Goal: Task Accomplishment & Management: Use online tool/utility

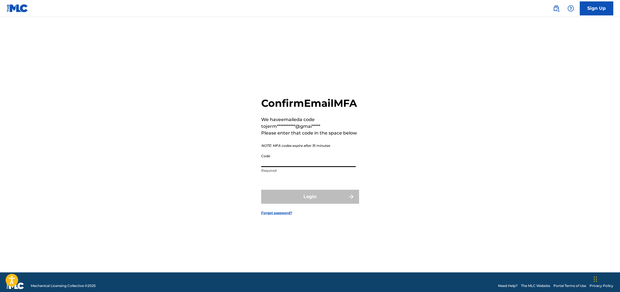
paste input "765433"
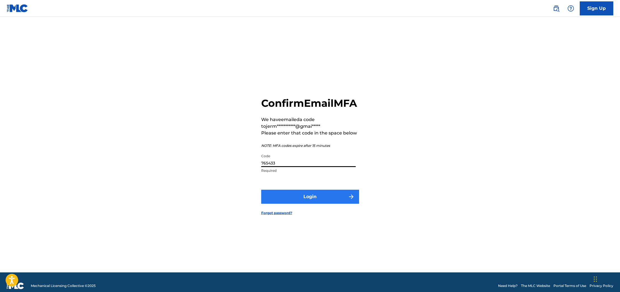
type input "765433"
click at [327, 202] on button "Login" at bounding box center [310, 196] width 98 height 14
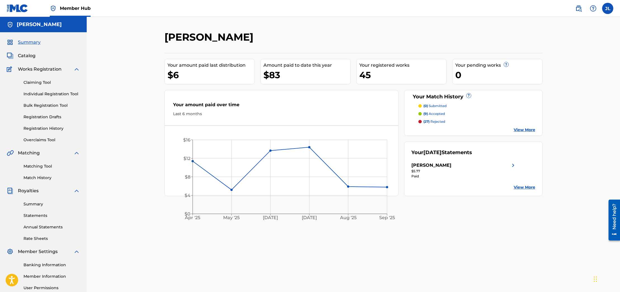
click at [439, 111] on p "(9) accepted" at bounding box center [435, 113] width 22 height 5
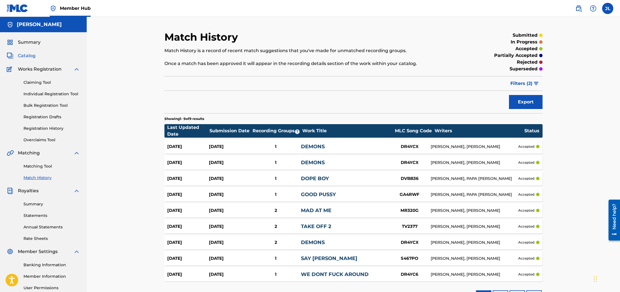
click at [31, 55] on span "Catalog" at bounding box center [27, 55] width 18 height 7
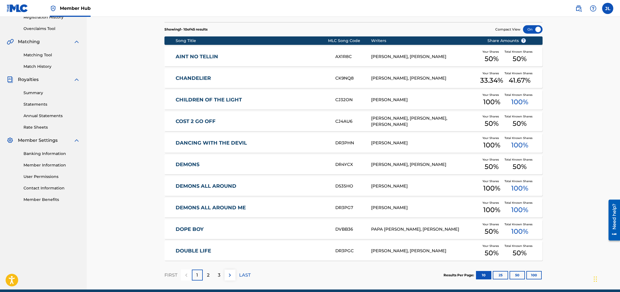
scroll to position [129, 0]
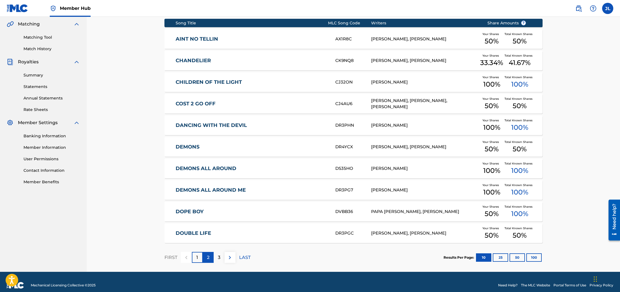
click at [210, 255] on div "2" at bounding box center [208, 257] width 11 height 11
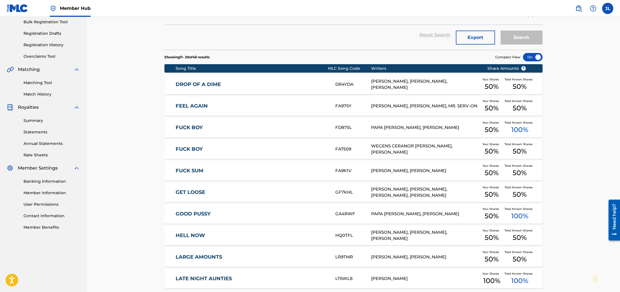
scroll to position [87, 0]
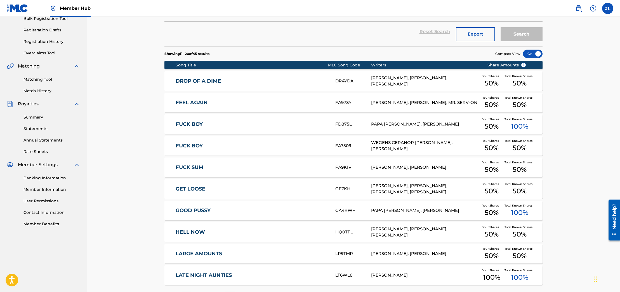
click at [49, 78] on link "Matching Tool" at bounding box center [51, 79] width 57 height 6
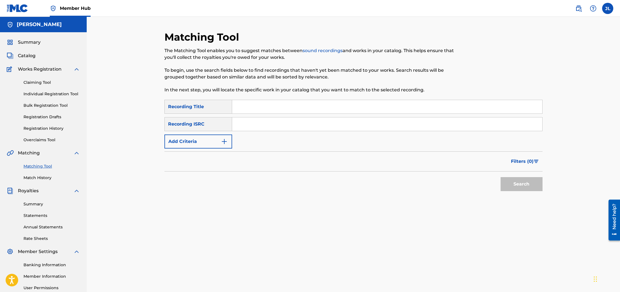
click at [259, 107] on input "Search Form" at bounding box center [387, 106] width 310 height 13
type input "LATE NIGHT AUNTIES"
click at [527, 187] on button "Search" at bounding box center [522, 184] width 42 height 14
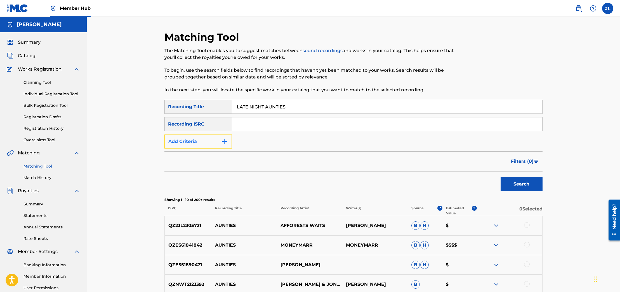
click at [208, 140] on button "Add Criteria" at bounding box center [198, 141] width 68 height 14
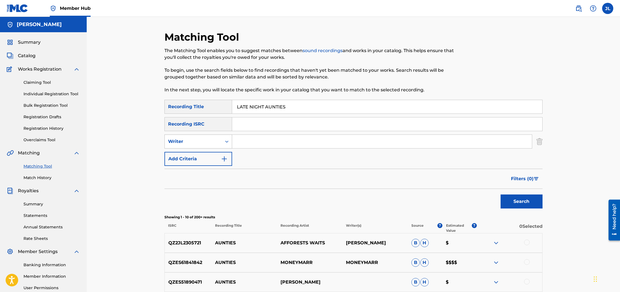
click at [219, 142] on div "Writer" at bounding box center [193, 141] width 57 height 11
click at [214, 155] on div "Recording Artist" at bounding box center [198, 155] width 67 height 14
click at [264, 143] on input "Search Form" at bounding box center [382, 141] width 300 height 13
type input "slayboogie"
click at [524, 195] on button "Search" at bounding box center [522, 201] width 42 height 14
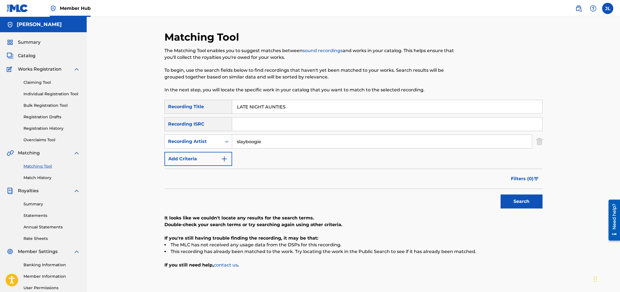
click at [239, 141] on input "slayboogie" at bounding box center [382, 141] width 300 height 13
click at [37, 83] on link "Claiming Tool" at bounding box center [51, 82] width 57 height 6
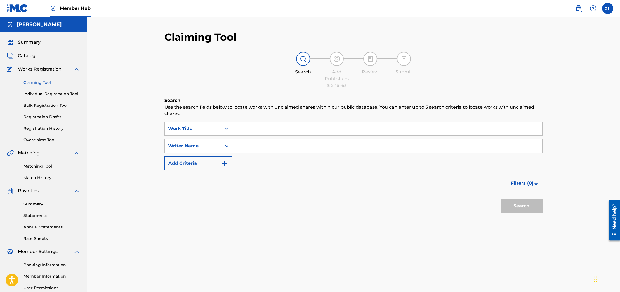
click at [252, 124] on input "Search Form" at bounding box center [387, 128] width 310 height 13
click at [251, 127] on input "Search Form" at bounding box center [387, 128] width 310 height 13
type input "late night aunties"
click at [516, 203] on button "Search" at bounding box center [522, 206] width 42 height 14
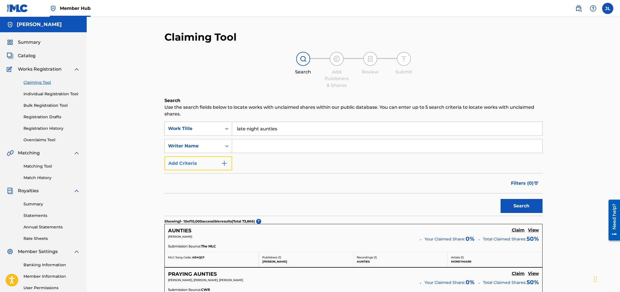
click at [221, 161] on button "Add Criteria" at bounding box center [198, 163] width 68 height 14
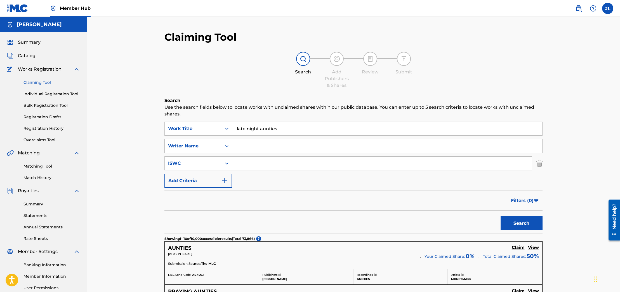
click at [228, 147] on icon "Search Form" at bounding box center [227, 146] width 6 height 6
click at [226, 144] on icon "Search Form" at bounding box center [227, 146] width 6 height 6
click at [214, 180] on button "Add Criteria" at bounding box center [198, 180] width 68 height 14
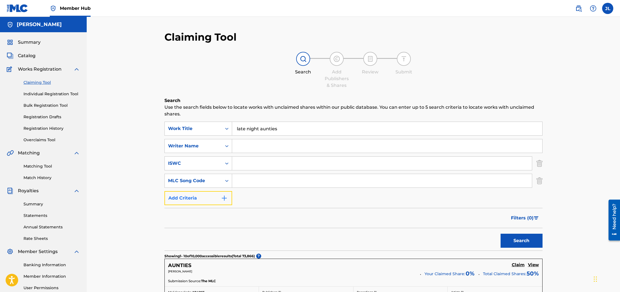
click at [223, 196] on img "Search Form" at bounding box center [224, 197] width 7 height 7
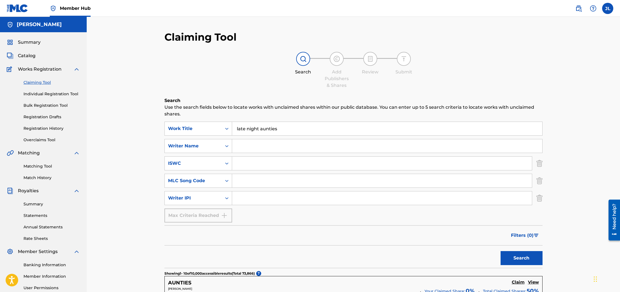
click at [248, 149] on input "Search Form" at bounding box center [387, 145] width 310 height 13
type input "[PERSON_NAME] lovely"
click at [529, 255] on button "Search" at bounding box center [522, 258] width 42 height 14
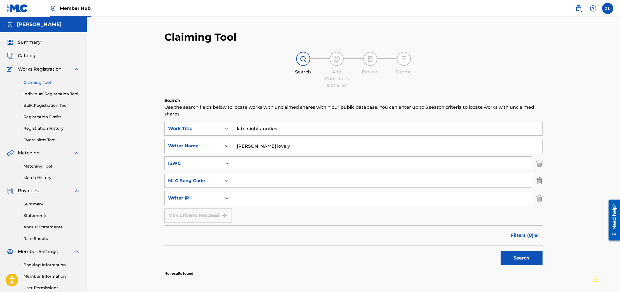
drag, startPoint x: 277, startPoint y: 143, endPoint x: 219, endPoint y: 145, distance: 57.7
click at [219, 145] on div "SearchWithCriteria23323314-fc4d-4c55-b1ac-f336d042e44f Writer Name [PERSON_NAME…" at bounding box center [353, 146] width 378 height 14
type input "trackshop music group llc"
click at [501, 251] on button "Search" at bounding box center [522, 258] width 42 height 14
click at [46, 166] on link "Matching Tool" at bounding box center [51, 166] width 57 height 6
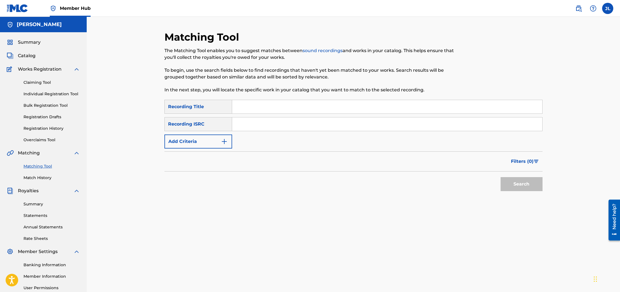
click at [236, 108] on input "Search Form" at bounding box center [387, 106] width 310 height 13
click at [214, 142] on button "Add Criteria" at bounding box center [198, 141] width 68 height 14
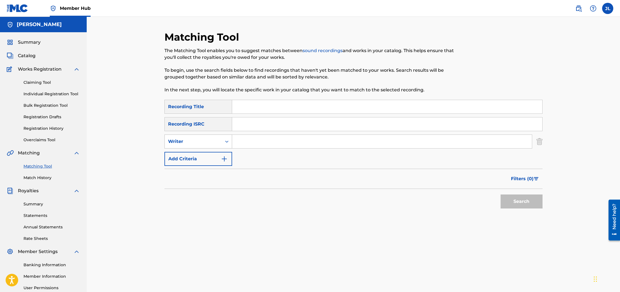
click at [215, 148] on div "Writer" at bounding box center [198, 141] width 68 height 14
click at [215, 152] on div "Recording Artist" at bounding box center [198, 155] width 67 height 14
click at [246, 142] on input "Search Form" at bounding box center [382, 141] width 300 height 13
type input "slayboogie"
click at [501, 194] on button "Search" at bounding box center [522, 201] width 42 height 14
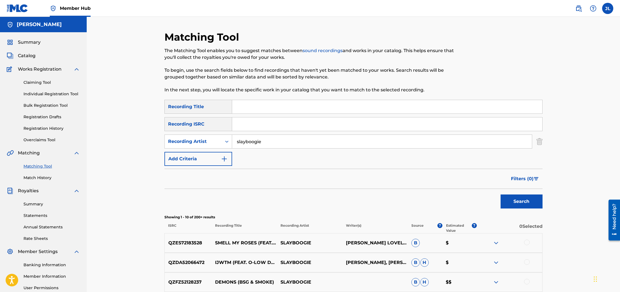
drag, startPoint x: 273, startPoint y: 139, endPoint x: 232, endPoint y: 140, distance: 41.4
click at [232, 140] on input "slayboogie" at bounding box center [382, 141] width 300 height 13
type input "[PERSON_NAME] lovely"
click at [513, 196] on button "Search" at bounding box center [522, 201] width 42 height 14
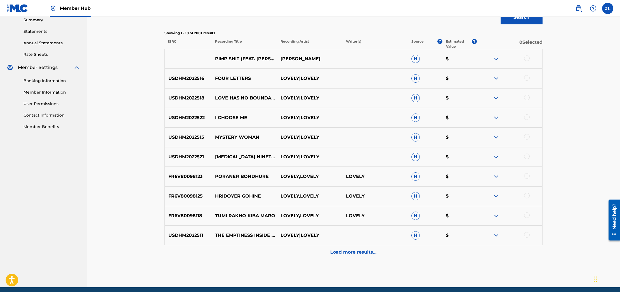
scroll to position [185, 0]
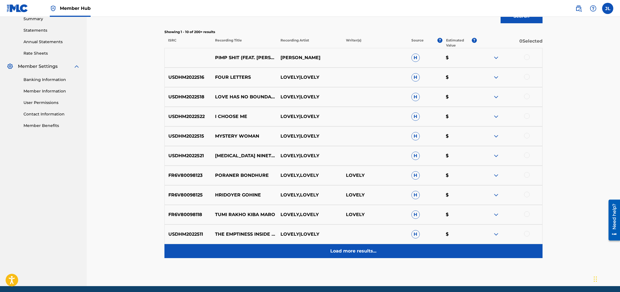
click at [351, 252] on p "Load more results..." at bounding box center [353, 250] width 46 height 7
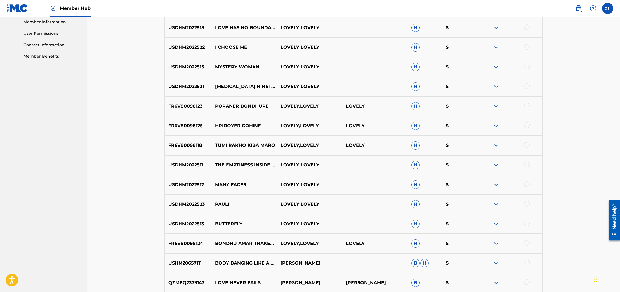
scroll to position [402, 0]
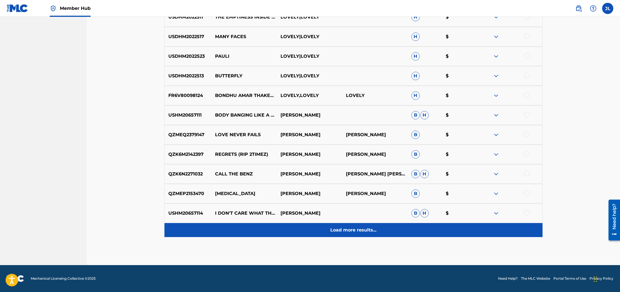
click at [351, 227] on p "Load more results..." at bounding box center [353, 229] width 46 height 7
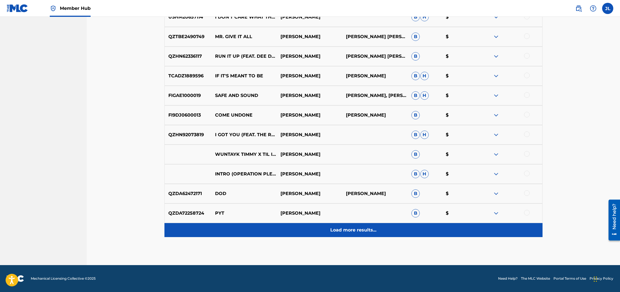
click at [345, 225] on div "Load more results..." at bounding box center [353, 230] width 378 height 14
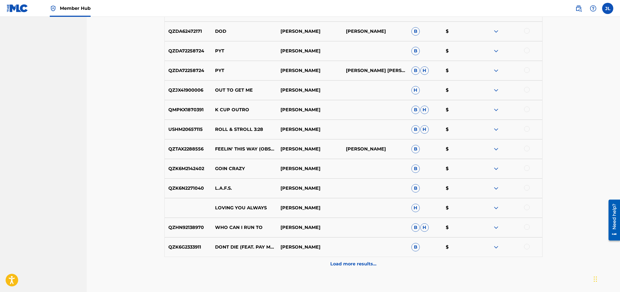
scroll to position [793, 0]
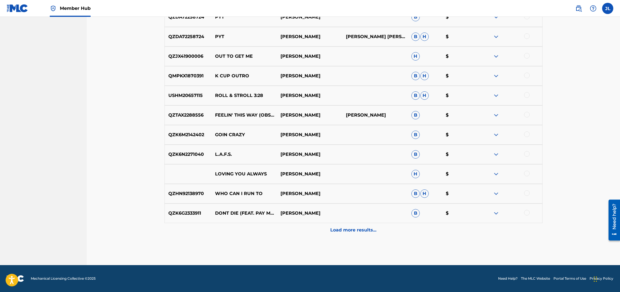
click at [361, 224] on div "Load more results..." at bounding box center [353, 230] width 378 height 14
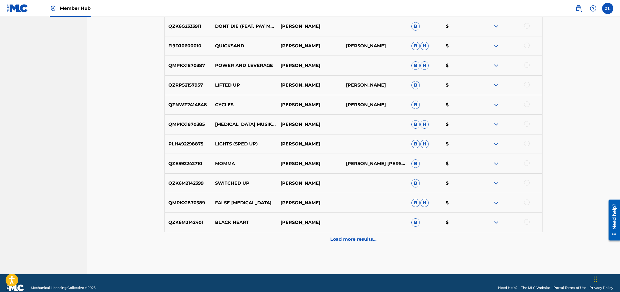
scroll to position [989, 0]
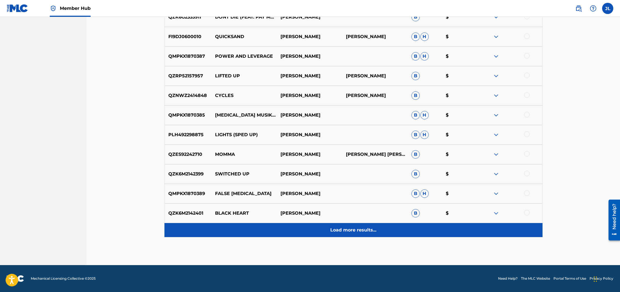
click at [344, 225] on div "Load more results..." at bounding box center [353, 230] width 378 height 14
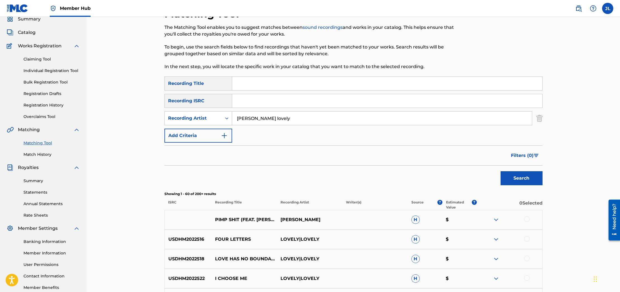
scroll to position [0, 0]
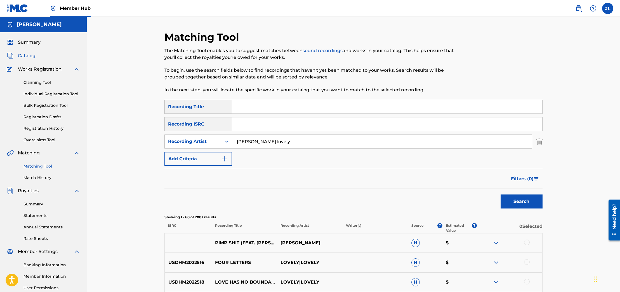
click at [27, 54] on span "Catalog" at bounding box center [27, 55] width 18 height 7
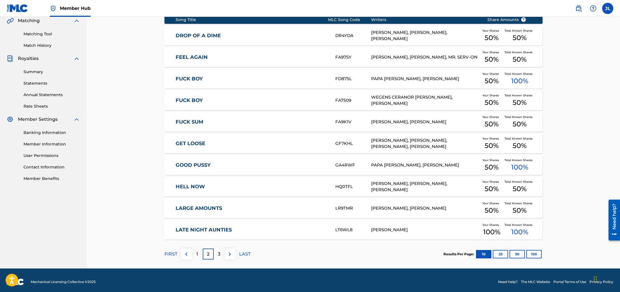
scroll to position [135, 0]
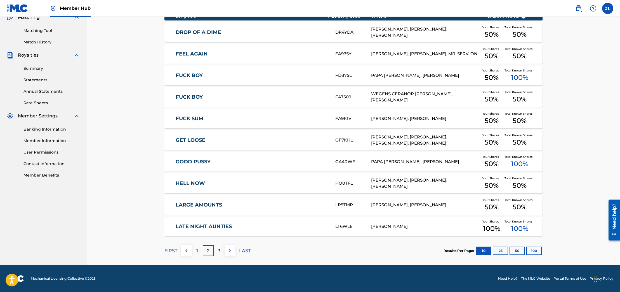
click at [234, 225] on link "LATE NIGHT AUNTIES" at bounding box center [252, 226] width 152 height 6
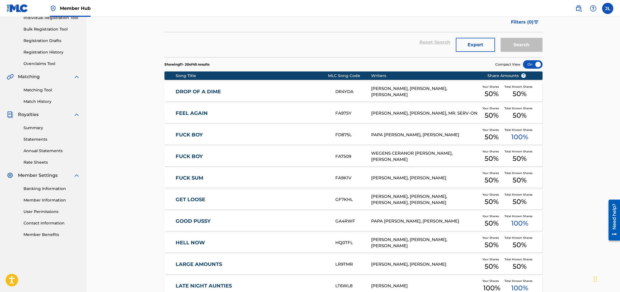
scroll to position [58, 0]
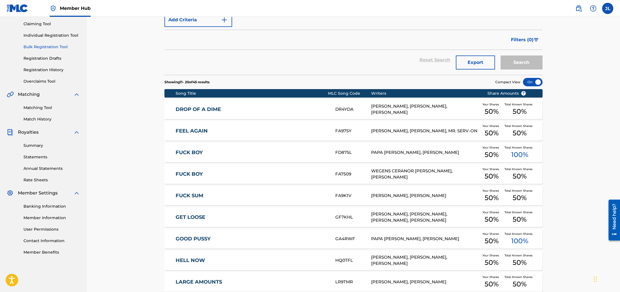
click at [35, 105] on link "Matching Tool" at bounding box center [51, 108] width 57 height 6
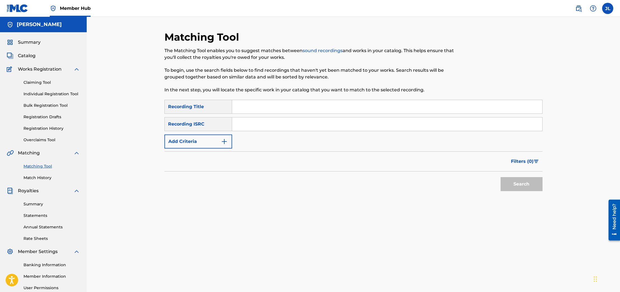
click at [255, 108] on input "Search Form" at bounding box center [387, 106] width 310 height 13
type input "LATE NIGHT AUNTIES"
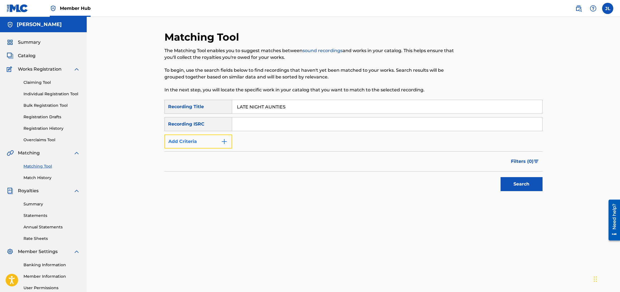
click at [208, 138] on button "Add Criteria" at bounding box center [198, 141] width 68 height 14
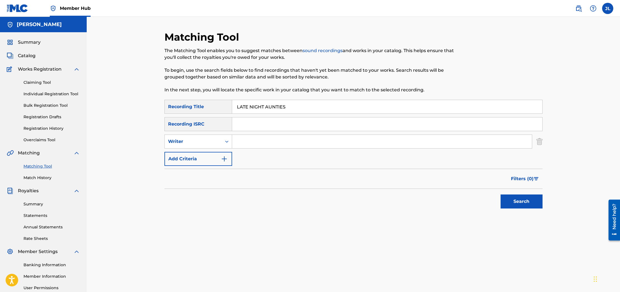
click at [244, 139] on input "Search Form" at bounding box center [382, 141] width 300 height 13
type input "[PERSON_NAME]"
click at [501, 194] on button "Search" at bounding box center [522, 201] width 42 height 14
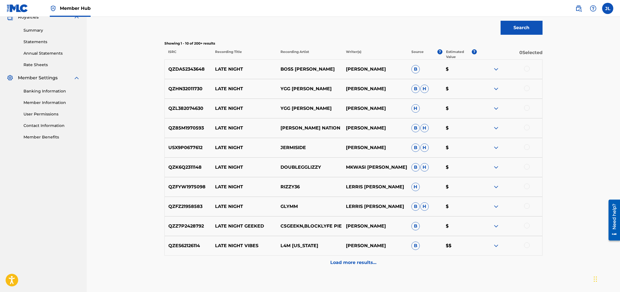
scroll to position [187, 0]
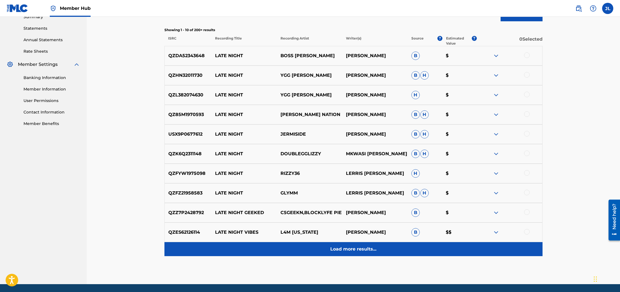
click at [339, 250] on p "Load more results..." at bounding box center [353, 248] width 46 height 7
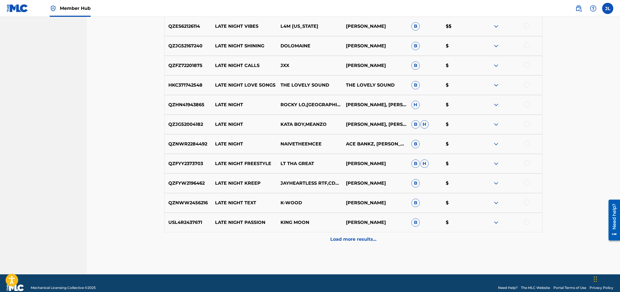
scroll to position [402, 0]
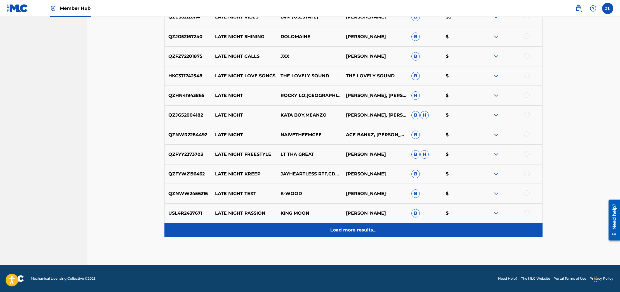
click at [352, 229] on p "Load more results..." at bounding box center [353, 229] width 46 height 7
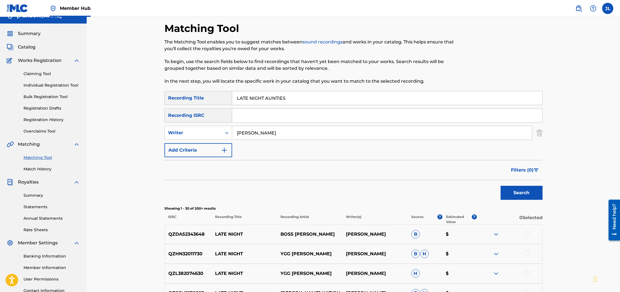
scroll to position [0, 0]
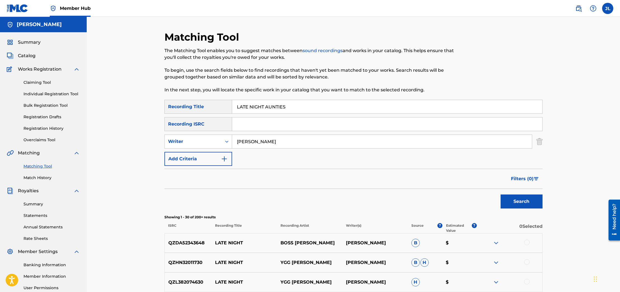
drag, startPoint x: 284, startPoint y: 102, endPoint x: 250, endPoint y: 115, distance: 35.9
click at [250, 115] on div "SearchWithCriteria8fae466b-702a-44f7-865a-4c50eb539f0c Recording Title LATE NIG…" at bounding box center [353, 133] width 378 height 66
click at [501, 194] on button "Search" at bounding box center [522, 201] width 42 height 14
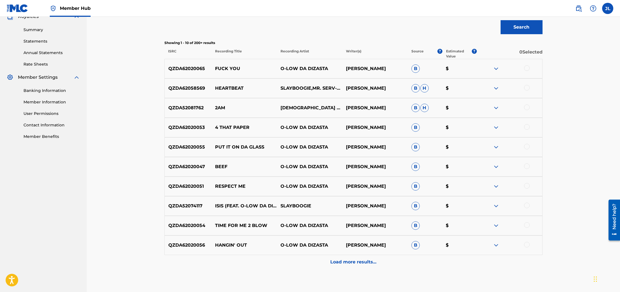
scroll to position [177, 0]
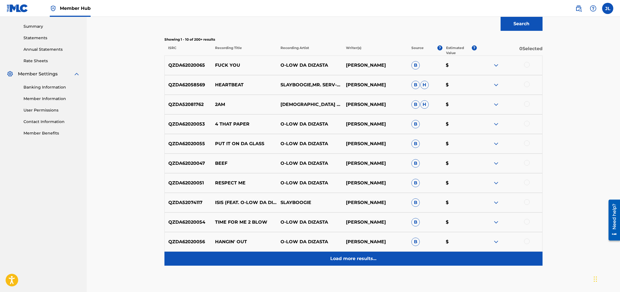
click at [365, 253] on div "Load more results..." at bounding box center [353, 258] width 378 height 14
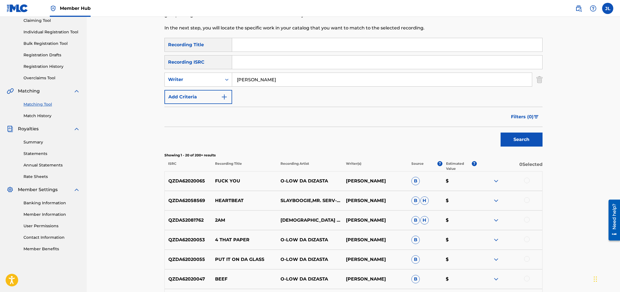
scroll to position [63, 0]
click at [495, 198] on img at bounding box center [496, 199] width 7 height 7
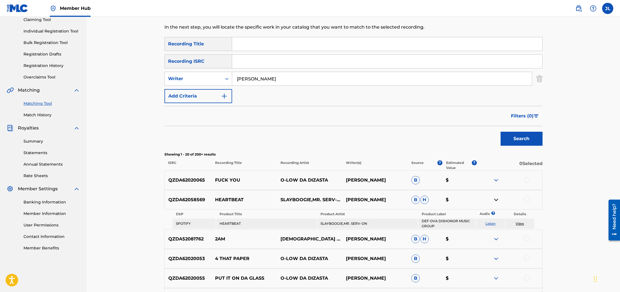
drag, startPoint x: 300, startPoint y: 81, endPoint x: 243, endPoint y: 68, distance: 58.9
click at [243, 70] on div "SearchWithCriteria8fae466b-702a-44f7-865a-4c50eb539f0c Recording Title SearchWi…" at bounding box center [353, 70] width 378 height 66
type input "def ova dishonor music group"
click at [501, 131] on button "Search" at bounding box center [522, 138] width 42 height 14
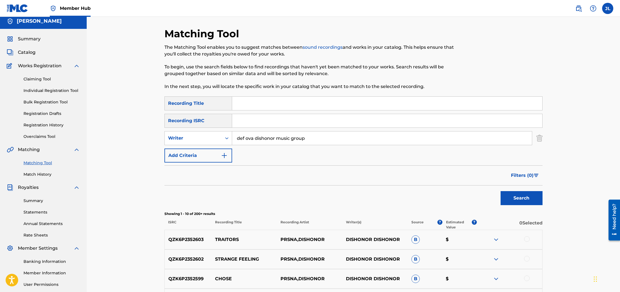
scroll to position [0, 0]
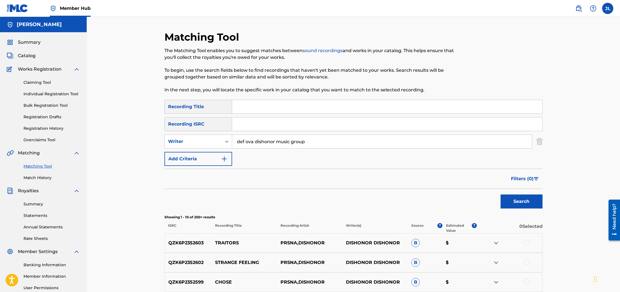
click at [255, 110] on input "Search Form" at bounding box center [387, 106] width 310 height 13
type input "LATE NIGHT AUNTIES"
drag, startPoint x: 521, startPoint y: 201, endPoint x: 517, endPoint y: 199, distance: 4.3
click at [521, 201] on button "Search" at bounding box center [522, 201] width 42 height 14
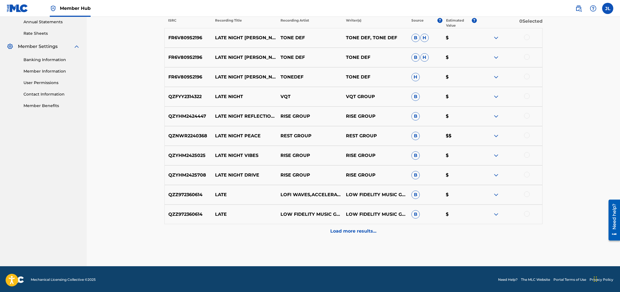
scroll to position [205, 0]
click at [350, 228] on p "Load more results..." at bounding box center [353, 230] width 46 height 7
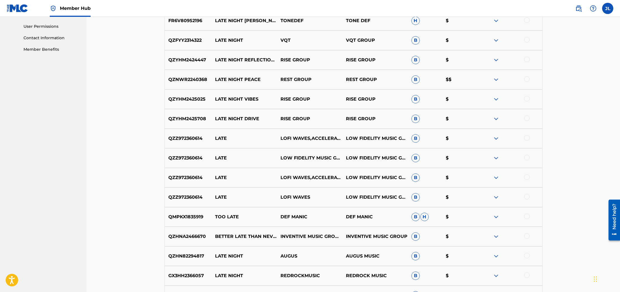
scroll to position [0, 0]
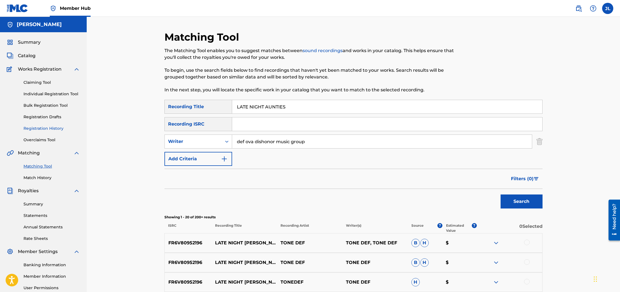
click at [52, 126] on link "Registration History" at bounding box center [51, 128] width 57 height 6
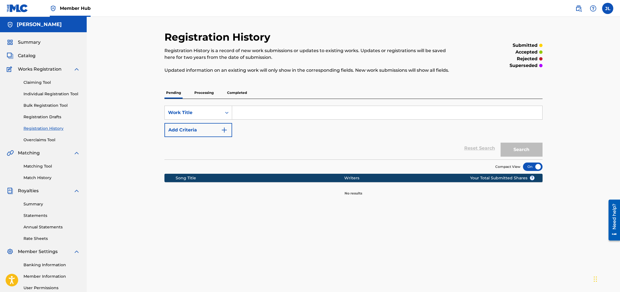
click at [230, 89] on p "Completed" at bounding box center [236, 93] width 23 height 12
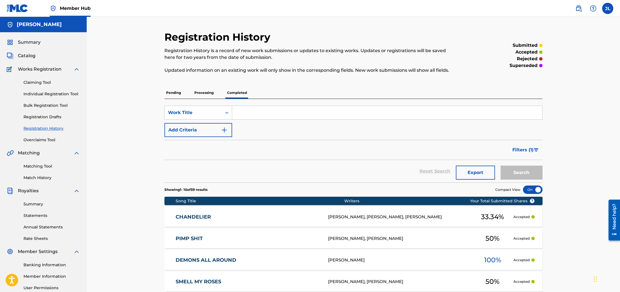
click at [205, 88] on p "Processing" at bounding box center [204, 93] width 23 height 12
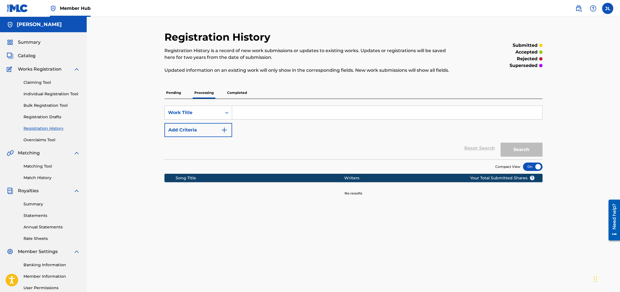
click at [234, 93] on p "Completed" at bounding box center [236, 93] width 23 height 12
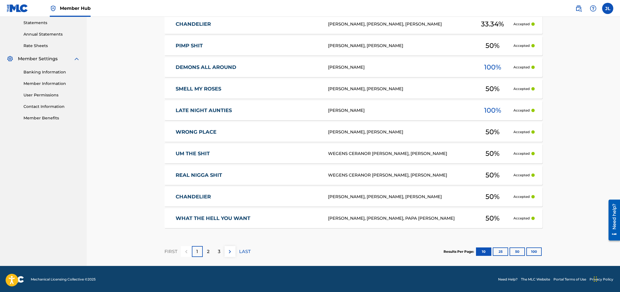
scroll to position [193, 0]
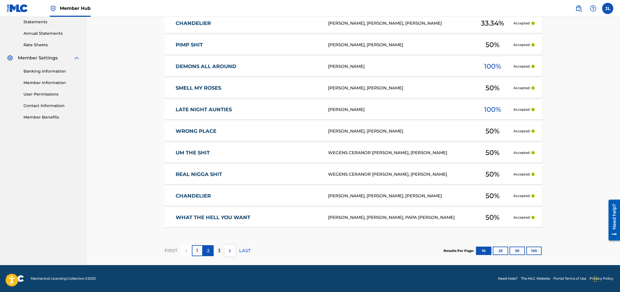
click at [211, 247] on div "2" at bounding box center [208, 250] width 11 height 11
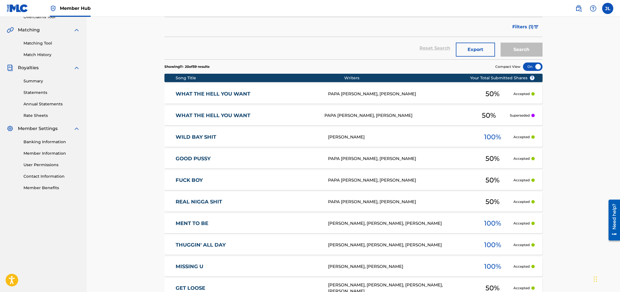
scroll to position [122, 0]
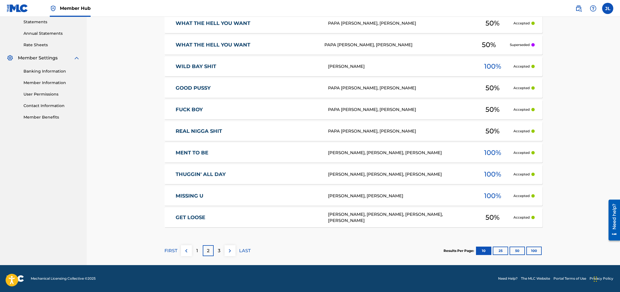
click at [222, 249] on div "3" at bounding box center [219, 250] width 11 height 11
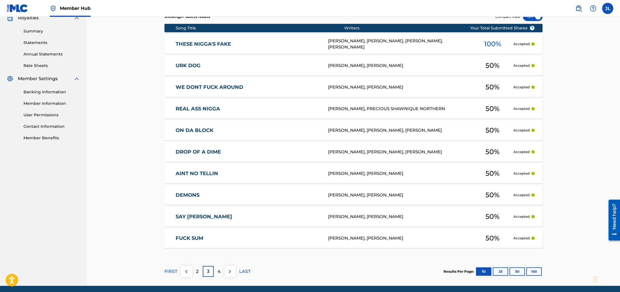
scroll to position [193, 0]
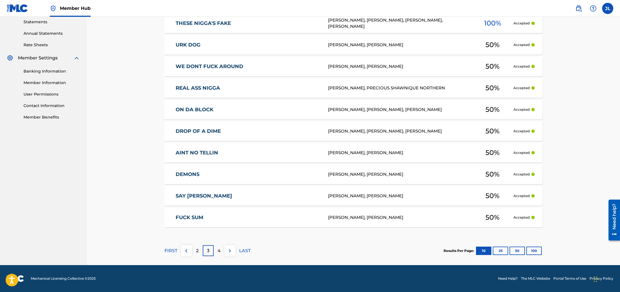
click at [218, 252] on p "4" at bounding box center [219, 250] width 3 height 7
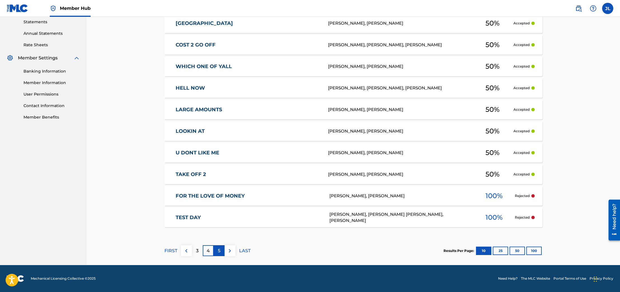
click at [220, 249] on div "5" at bounding box center [219, 250] width 11 height 11
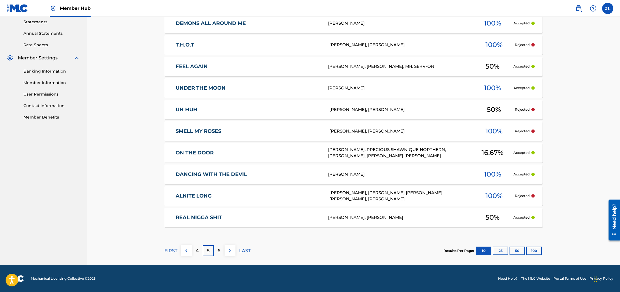
click at [288, 110] on link "UH HUH" at bounding box center [249, 109] width 146 height 6
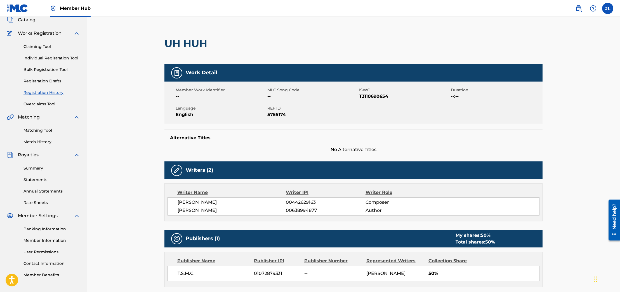
scroll to position [19, 0]
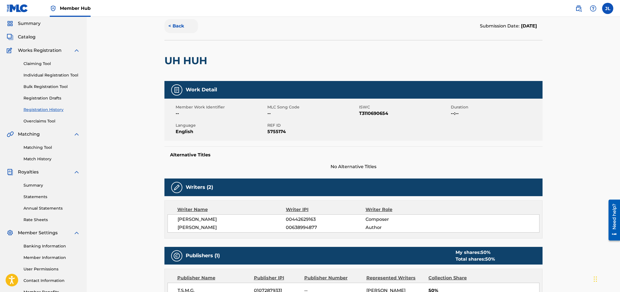
click at [182, 27] on button "< Back" at bounding box center [181, 26] width 34 height 14
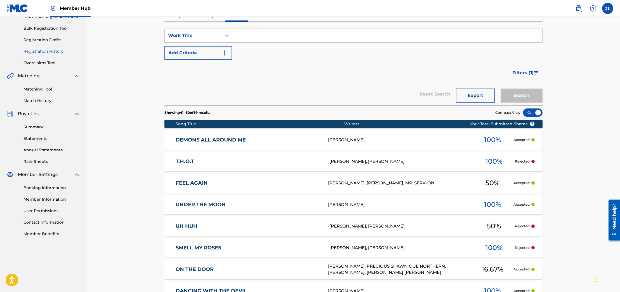
scroll to position [77, 0]
click at [192, 160] on link "T.H.O.T" at bounding box center [249, 161] width 146 height 6
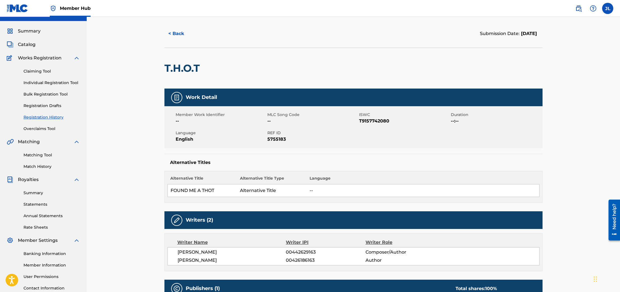
scroll to position [9, 0]
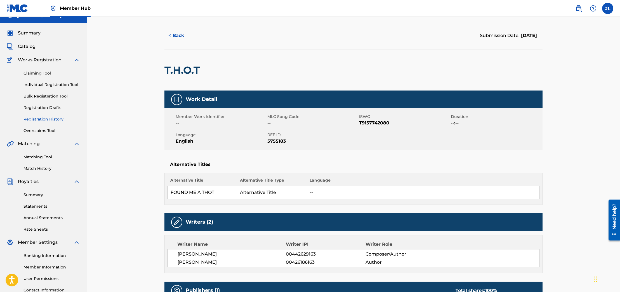
click at [49, 152] on div "Matching Tool Match History" at bounding box center [43, 159] width 73 height 24
click at [49, 153] on div "Matching Tool Match History" at bounding box center [43, 159] width 73 height 24
click at [49, 156] on link "Matching Tool" at bounding box center [51, 157] width 57 height 6
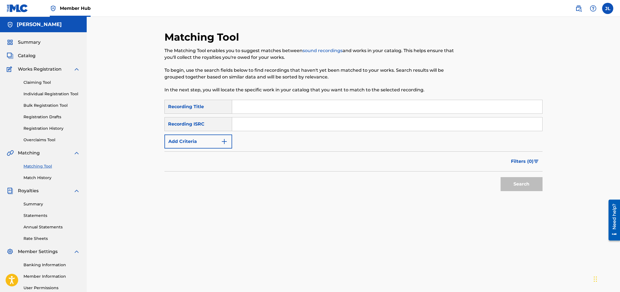
click at [270, 106] on input "Search Form" at bounding box center [387, 106] width 310 height 13
type input "T.H.O.T"
click at [501, 177] on button "Search" at bounding box center [522, 184] width 42 height 14
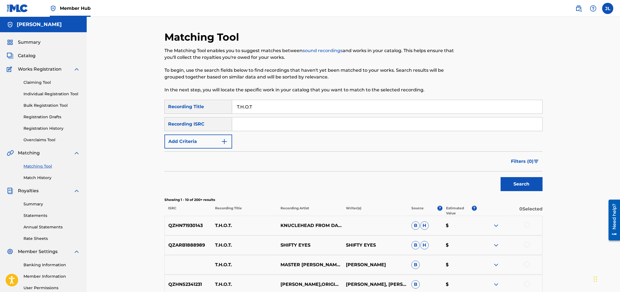
click at [245, 138] on div "SearchWithCriteria8fae466b-702a-44f7-865a-4c50eb539f0c Recording Title T.H.O.T …" at bounding box center [353, 124] width 378 height 49
click at [227, 141] on img "Search Form" at bounding box center [224, 141] width 7 height 7
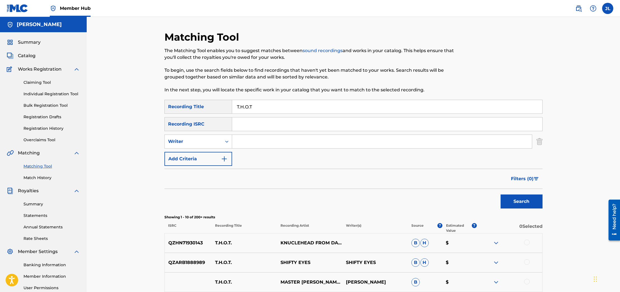
click at [243, 140] on input "Search Form" at bounding box center [382, 141] width 300 height 13
type input "[PERSON_NAME] lovely"
drag, startPoint x: 510, startPoint y: 202, endPoint x: 476, endPoint y: 197, distance: 34.8
click at [510, 202] on button "Search" at bounding box center [522, 201] width 42 height 14
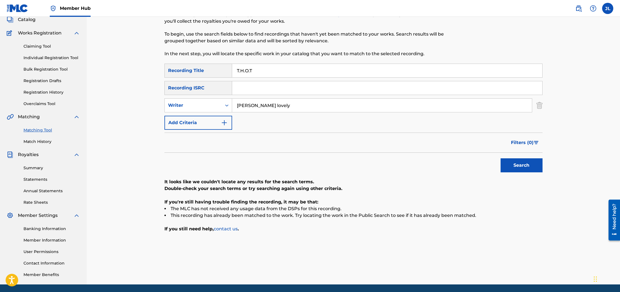
scroll to position [55, 0]
